Goal: Find specific page/section: Find specific page/section

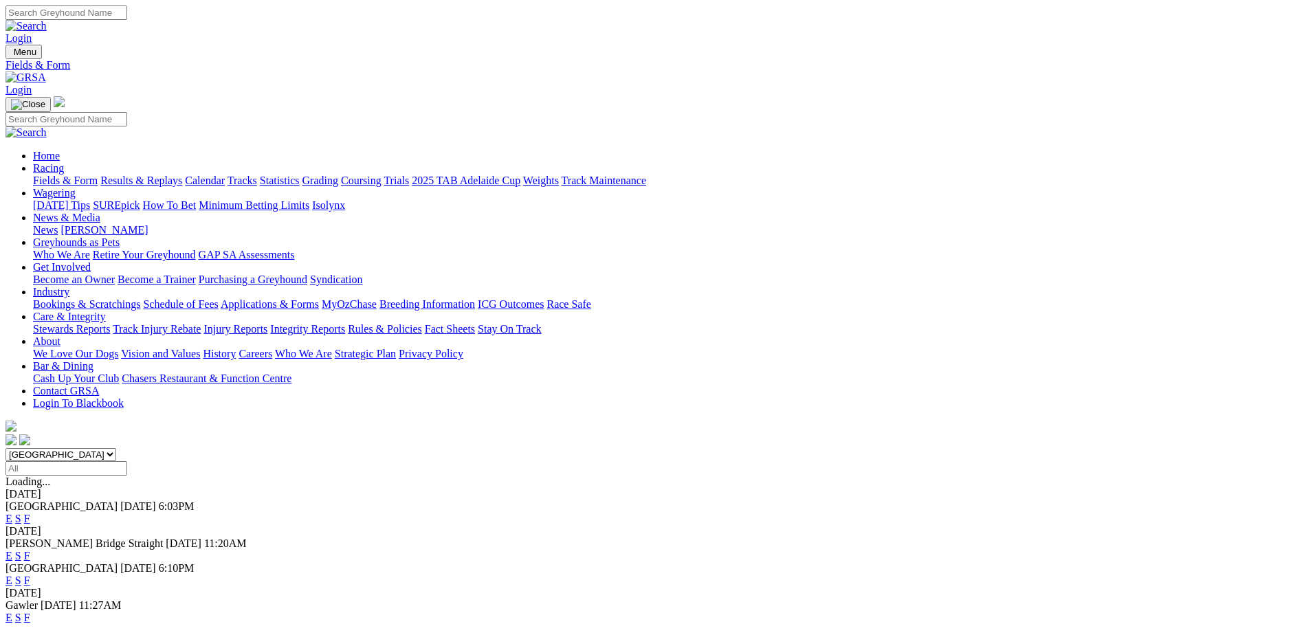
click at [30, 612] on link "F" at bounding box center [27, 618] width 6 height 12
click at [30, 575] on link "F" at bounding box center [27, 581] width 6 height 12
